Goal: Information Seeking & Learning: Learn about a topic

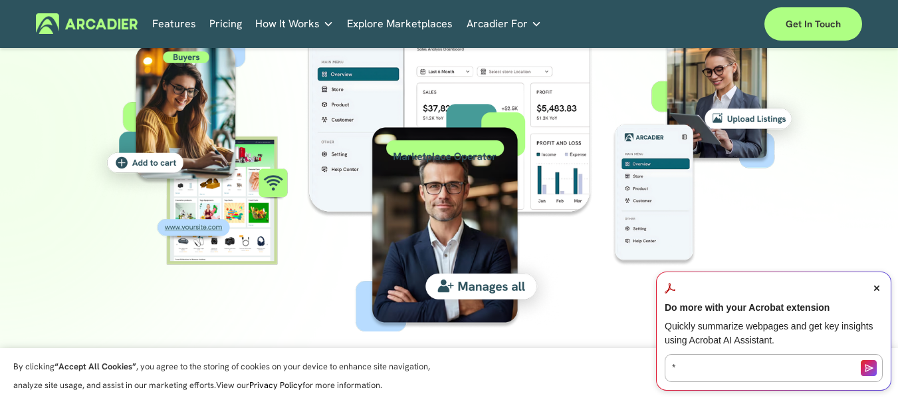
scroll to position [1399, 0]
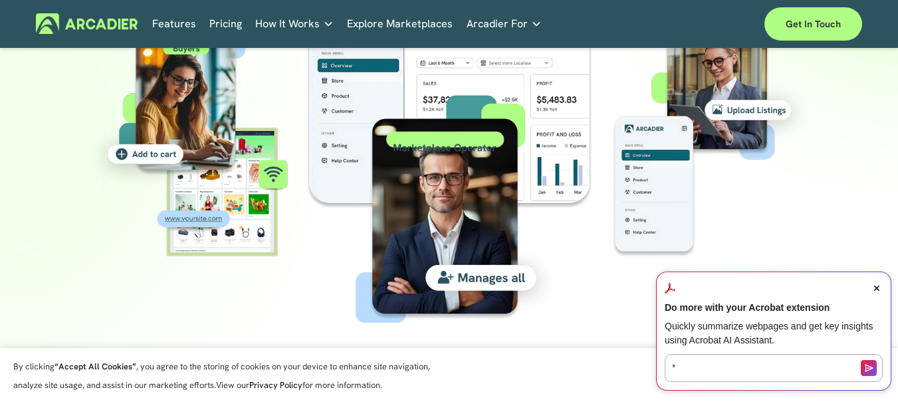
click at [876, 284] on span "Close Acrobat AI Assistant Dialog" at bounding box center [877, 288] width 12 height 12
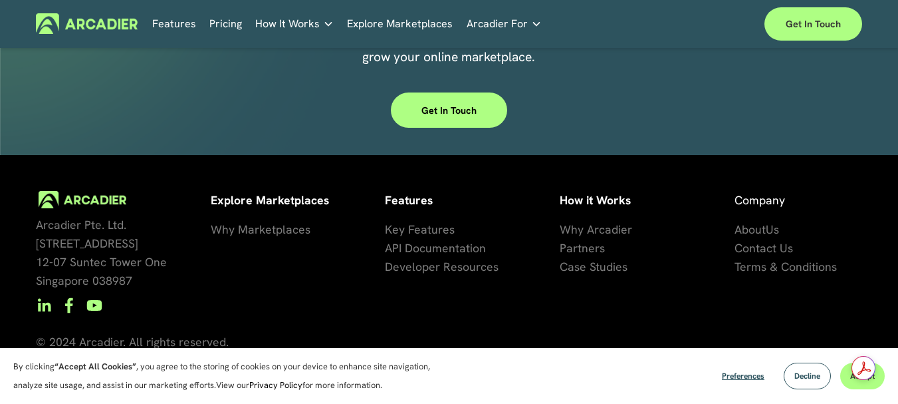
scroll to position [4193, 0]
click at [221, 26] on link "Pricing" at bounding box center [225, 23] width 33 height 21
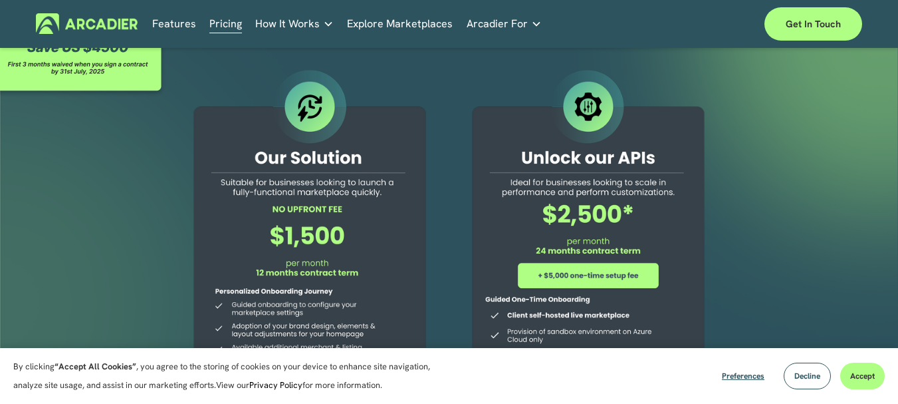
scroll to position [134, 0]
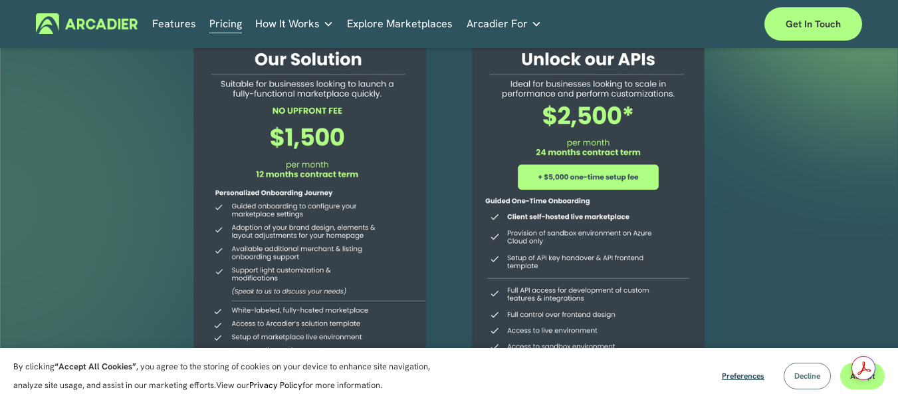
click at [804, 377] on span "Decline" at bounding box center [807, 375] width 26 height 11
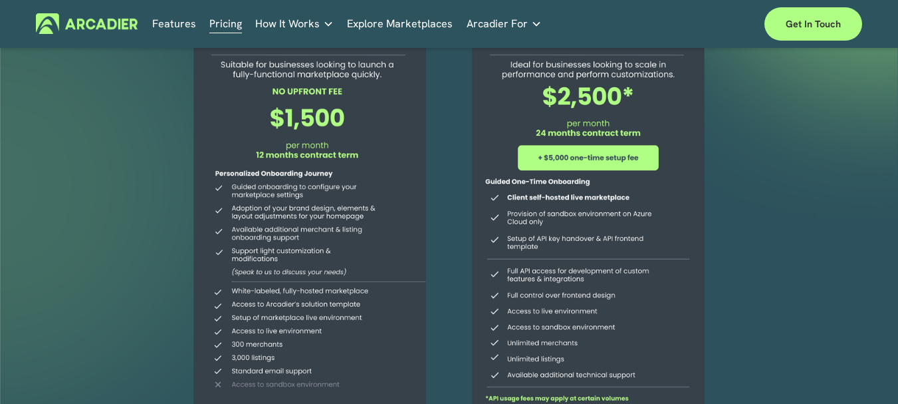
scroll to position [0, 0]
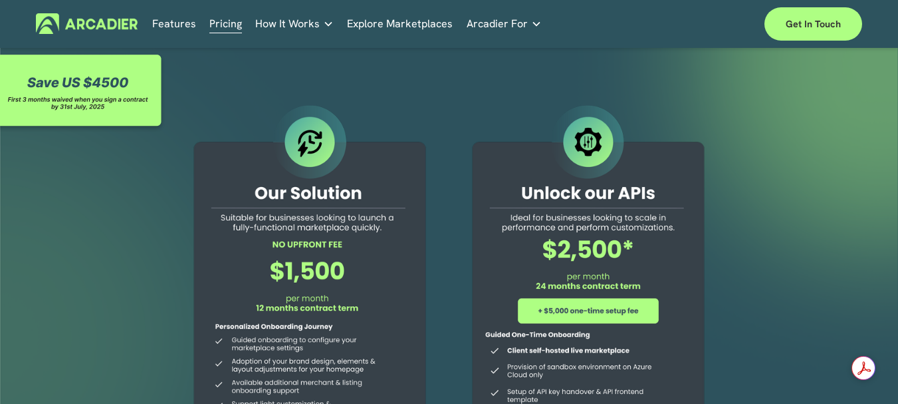
click at [0, 0] on link "Real Estate Whether you sell or rent out real estate, our marketplace tech seam…" at bounding box center [0, 0] width 0 height 0
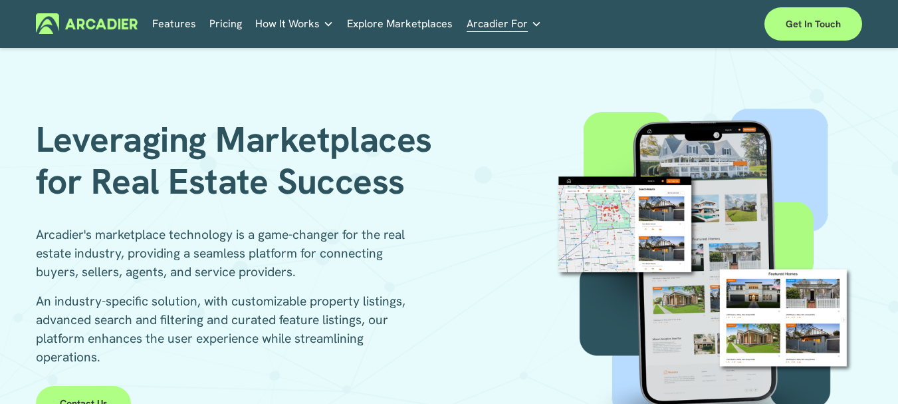
scroll to position [26, 0]
